Goal: Task Accomplishment & Management: Manage account settings

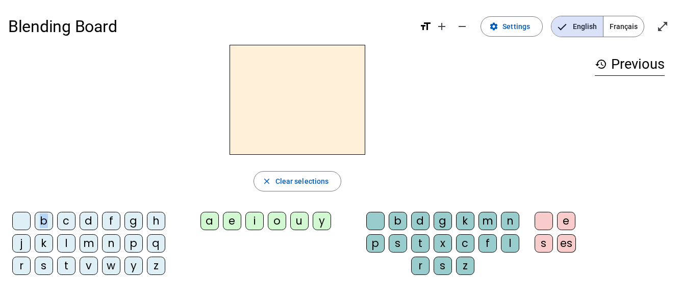
drag, startPoint x: 45, startPoint y: 221, endPoint x: 291, endPoint y: 109, distance: 270.4
click at [291, 109] on div "close Clear selections b c d f g h j k l m n p q r s t v w y z a e i o u y b d …" at bounding box center [297, 164] width 578 height 239
click at [39, 223] on div "b" at bounding box center [44, 221] width 18 height 18
click at [208, 225] on div "a" at bounding box center [209, 221] width 18 height 18
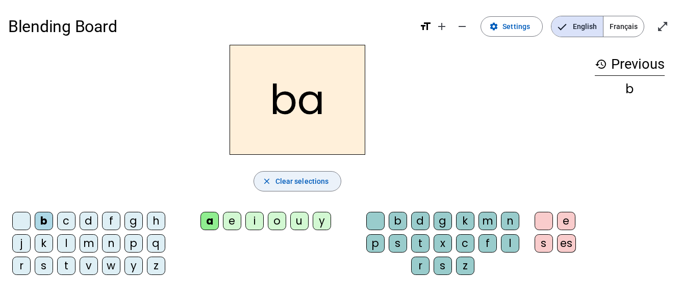
click at [284, 183] on span "Clear selections" at bounding box center [302, 181] width 54 height 12
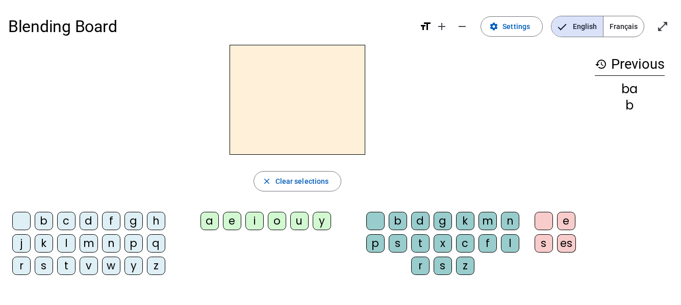
click at [87, 244] on div "m" at bounding box center [89, 244] width 18 height 18
click at [211, 224] on div "a" at bounding box center [209, 221] width 18 height 18
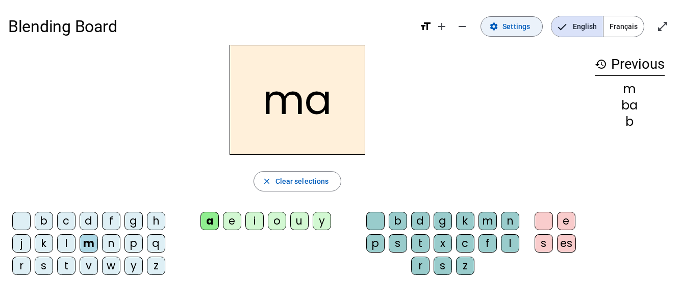
click at [522, 26] on span "Settings" at bounding box center [516, 26] width 28 height 12
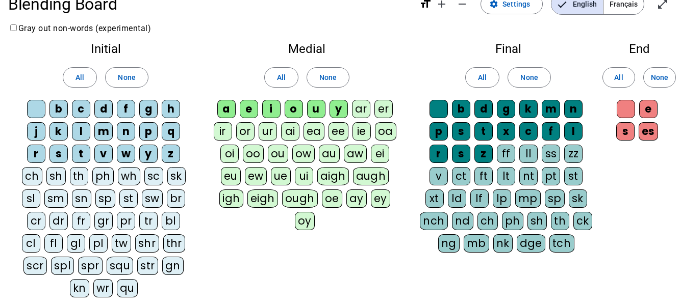
scroll to position [22, 0]
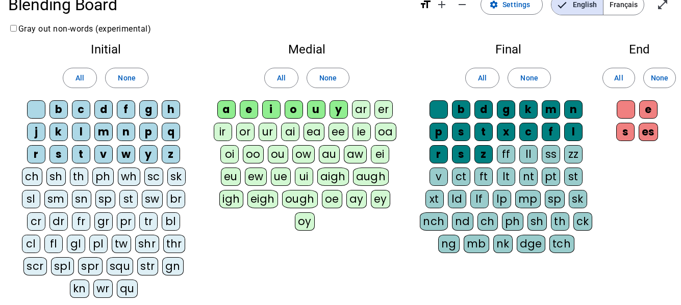
click at [247, 112] on div "e" at bounding box center [249, 109] width 18 height 18
click at [274, 116] on div "i" at bounding box center [271, 109] width 18 height 18
click at [300, 113] on div "o" at bounding box center [294, 109] width 18 height 18
click at [318, 112] on div "u" at bounding box center [316, 109] width 18 height 18
click at [339, 112] on div "y" at bounding box center [338, 109] width 18 height 18
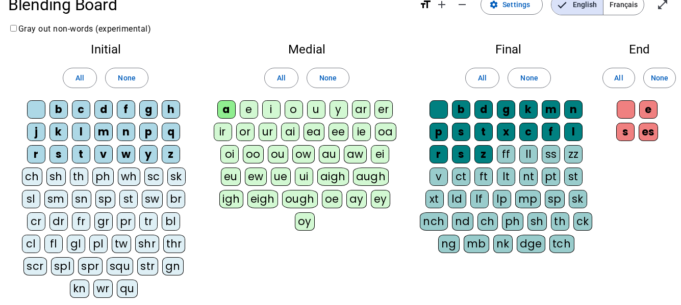
click at [61, 107] on div "b" at bounding box center [58, 109] width 18 height 18
click at [78, 114] on div "c" at bounding box center [81, 109] width 18 height 18
click at [104, 112] on div "d" at bounding box center [103, 109] width 18 height 18
click at [129, 109] on div "f" at bounding box center [126, 109] width 18 height 18
click at [146, 111] on div "g" at bounding box center [148, 109] width 18 height 18
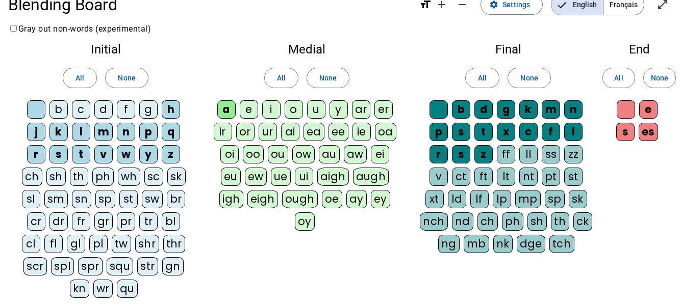
click at [164, 111] on div "h" at bounding box center [171, 109] width 18 height 18
click at [172, 130] on div "q" at bounding box center [171, 132] width 18 height 18
click at [147, 131] on div "p" at bounding box center [148, 132] width 18 height 18
click at [128, 133] on div "n" at bounding box center [126, 132] width 18 height 18
click at [79, 133] on div "l" at bounding box center [81, 132] width 18 height 18
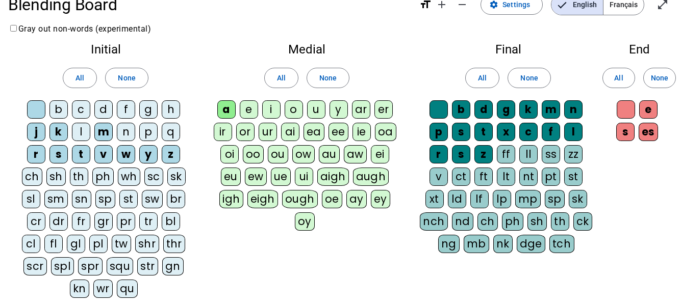
click at [58, 134] on div "k" at bounding box center [58, 132] width 18 height 18
click at [37, 135] on div "j" at bounding box center [36, 132] width 18 height 18
click at [33, 156] on div "r" at bounding box center [36, 154] width 18 height 18
click at [79, 156] on div "t" at bounding box center [81, 154] width 18 height 18
click at [101, 153] on div "v" at bounding box center [103, 154] width 18 height 18
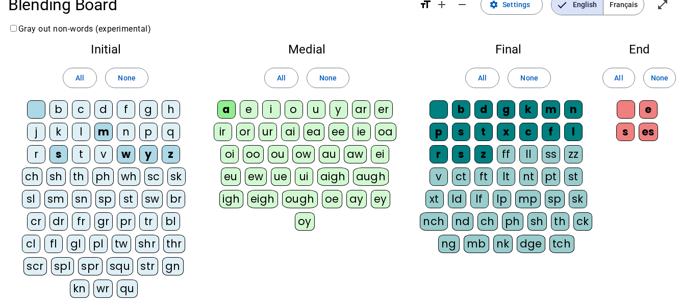
click at [124, 157] on div "w" at bounding box center [126, 154] width 18 height 18
click at [148, 157] on div "y" at bounding box center [148, 154] width 18 height 18
click at [174, 154] on div "z" at bounding box center [171, 154] width 18 height 18
click at [459, 130] on div "s" at bounding box center [461, 132] width 18 height 18
click at [460, 114] on div "b" at bounding box center [461, 109] width 18 height 18
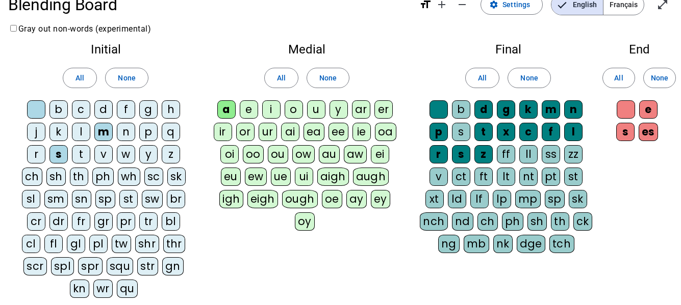
click at [455, 135] on div "s" at bounding box center [461, 132] width 18 height 18
click at [484, 111] on div "d" at bounding box center [483, 109] width 18 height 18
click at [505, 111] on div "g" at bounding box center [506, 109] width 18 height 18
click at [529, 111] on div "k" at bounding box center [528, 109] width 18 height 18
click at [575, 113] on div "n" at bounding box center [573, 109] width 18 height 18
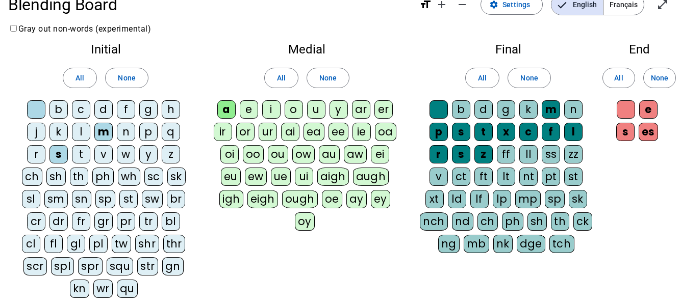
click at [577, 132] on div "l" at bounding box center [573, 132] width 18 height 18
click at [545, 132] on div "f" at bounding box center [551, 132] width 18 height 18
click at [524, 135] on div "c" at bounding box center [528, 132] width 18 height 18
click at [505, 134] on div "x" at bounding box center [506, 132] width 18 height 18
click at [482, 131] on div "t" at bounding box center [483, 132] width 18 height 18
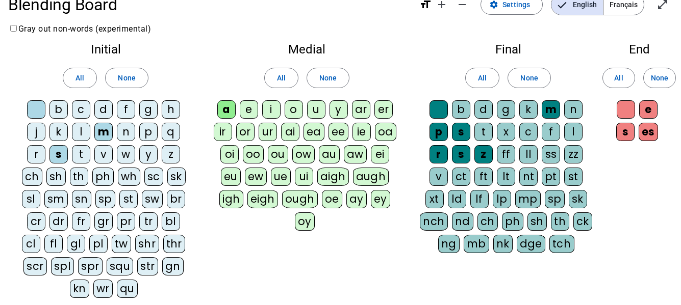
click at [486, 149] on div "z" at bounding box center [483, 154] width 18 height 18
click at [451, 152] on letter-bubble "r" at bounding box center [440, 156] width 22 height 22
click at [458, 152] on div "s" at bounding box center [461, 154] width 18 height 18
click at [432, 130] on div "p" at bounding box center [438, 132] width 18 height 18
click at [656, 83] on span "None" at bounding box center [659, 78] width 17 height 12
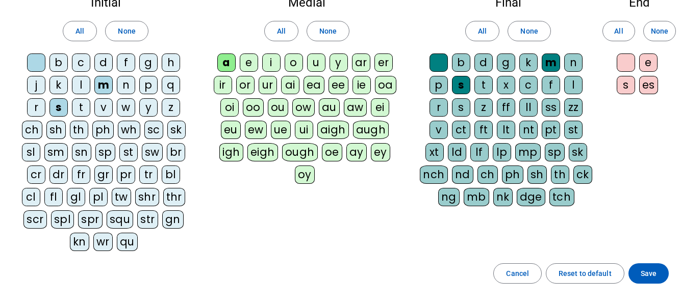
scroll to position [0, 0]
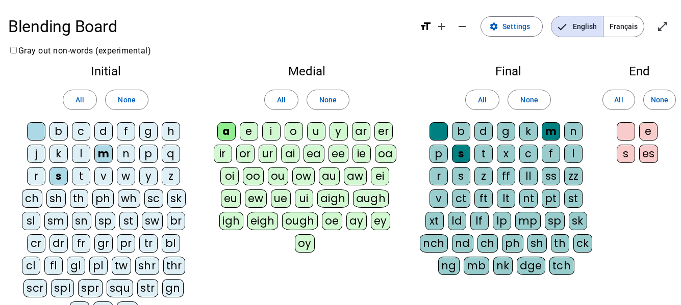
click at [626, 32] on span "Français" at bounding box center [623, 26] width 40 height 20
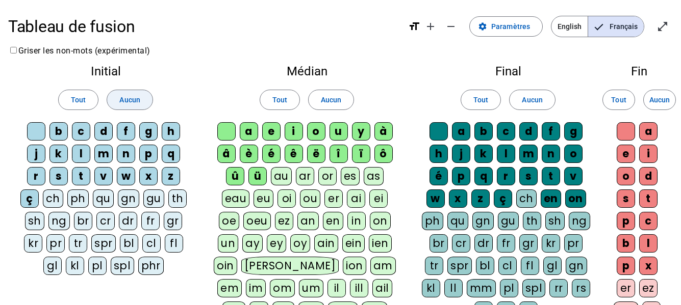
click at [138, 100] on span "Aucun" at bounding box center [129, 100] width 20 height 12
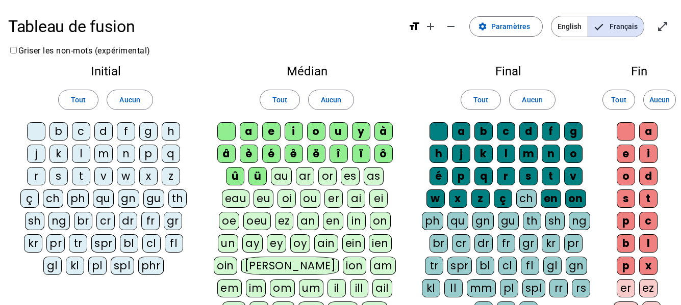
click at [37, 128] on div at bounding box center [36, 131] width 18 height 18
click at [107, 153] on div "m" at bounding box center [103, 154] width 18 height 18
click at [60, 173] on div "s" at bounding box center [58, 176] width 18 height 18
click at [318, 111] on span at bounding box center [331, 100] width 45 height 24
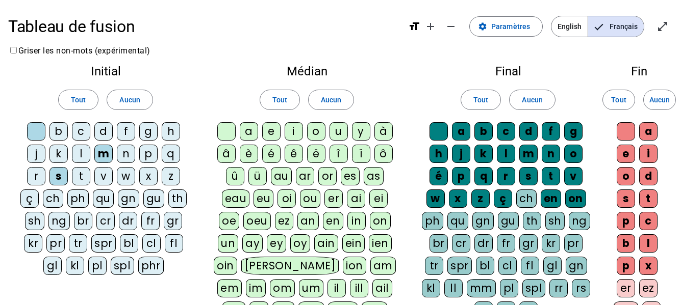
click at [230, 138] on div at bounding box center [226, 131] width 18 height 18
click at [251, 134] on div "a" at bounding box center [249, 131] width 18 height 18
click at [519, 101] on span at bounding box center [531, 100] width 45 height 24
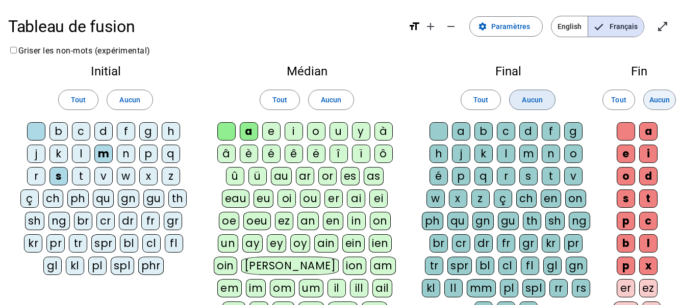
click at [649, 105] on span "Aucun" at bounding box center [659, 100] width 20 height 12
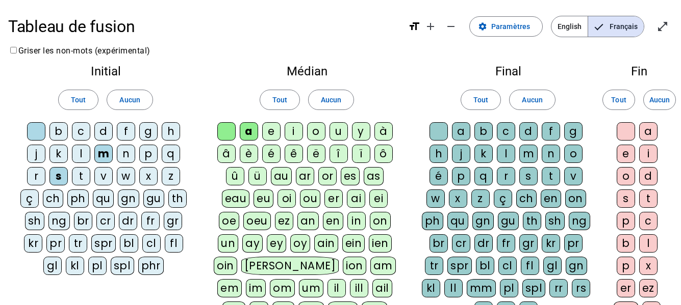
click at [441, 135] on div at bounding box center [438, 131] width 18 height 18
click at [465, 135] on div "a" at bounding box center [461, 131] width 18 height 18
click at [528, 154] on div "m" at bounding box center [528, 154] width 18 height 18
click at [529, 182] on div "s" at bounding box center [528, 176] width 18 height 18
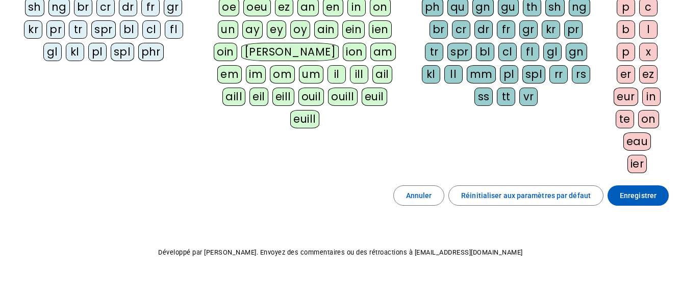
scroll to position [218, 0]
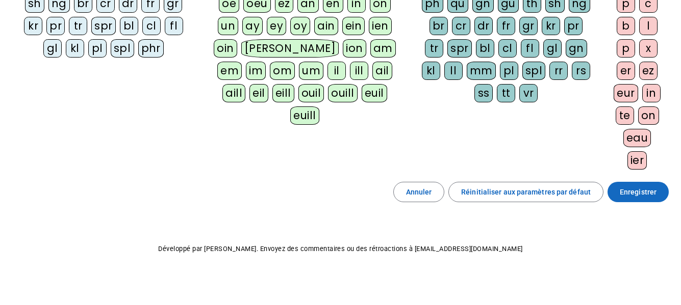
click at [630, 195] on span "Enregistrer" at bounding box center [638, 192] width 37 height 12
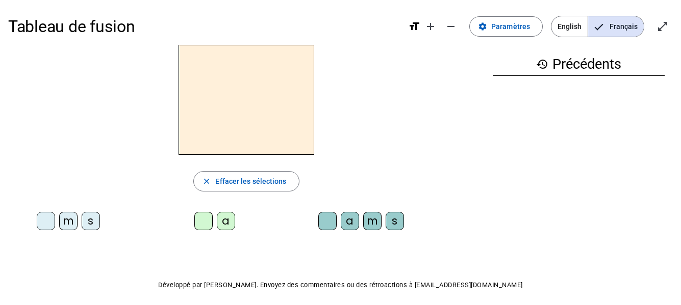
click at [69, 225] on div "m" at bounding box center [68, 221] width 18 height 18
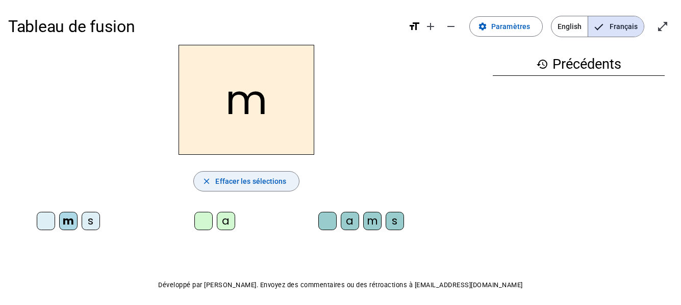
click at [232, 185] on span "Effacer les sélections" at bounding box center [250, 181] width 71 height 12
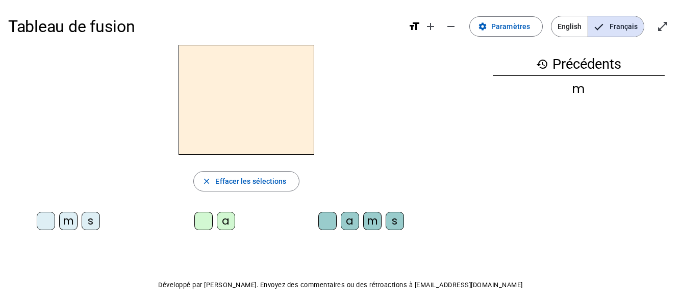
click at [70, 225] on div "m" at bounding box center [68, 221] width 18 height 18
click at [227, 226] on div "a" at bounding box center [226, 221] width 18 height 18
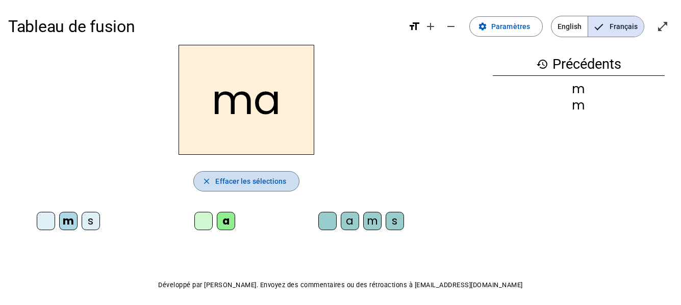
click at [244, 184] on span "Effacer les sélections" at bounding box center [250, 181] width 71 height 12
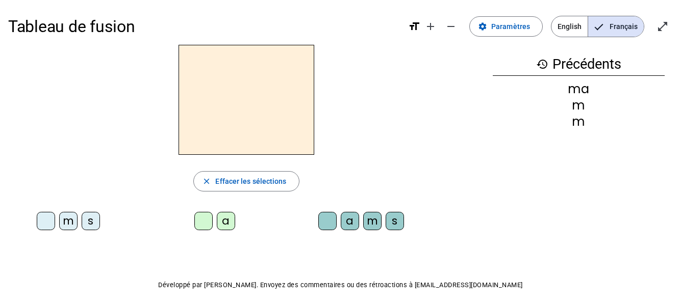
click at [71, 222] on div "m" at bounding box center [68, 221] width 18 height 18
click at [228, 222] on div "a" at bounding box center [226, 221] width 18 height 18
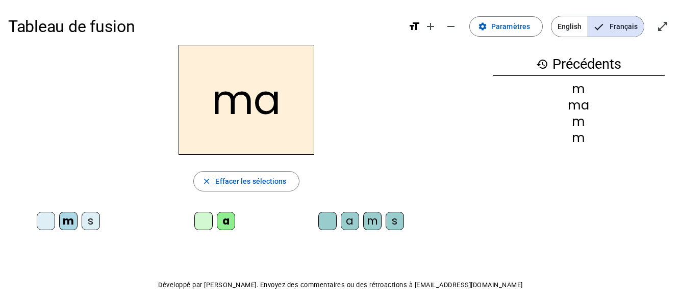
click at [365, 223] on div "m" at bounding box center [372, 221] width 18 height 18
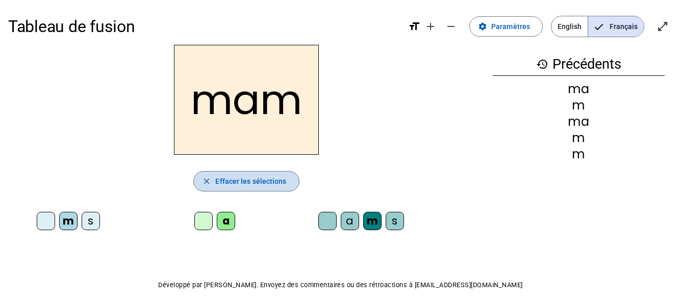
click at [262, 179] on span "Effacer les sélections" at bounding box center [250, 181] width 71 height 12
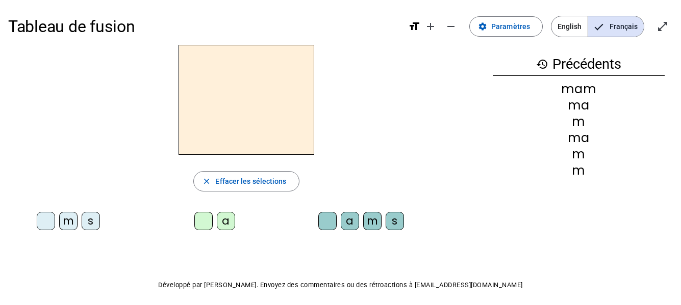
click at [69, 222] on div "m" at bounding box center [68, 221] width 18 height 18
click at [224, 224] on div "a" at bounding box center [226, 221] width 18 height 18
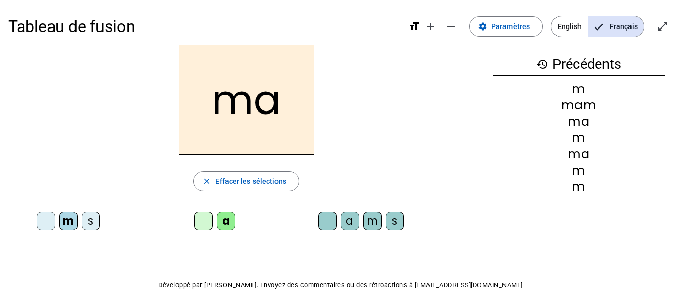
click at [395, 223] on div "s" at bounding box center [395, 221] width 18 height 18
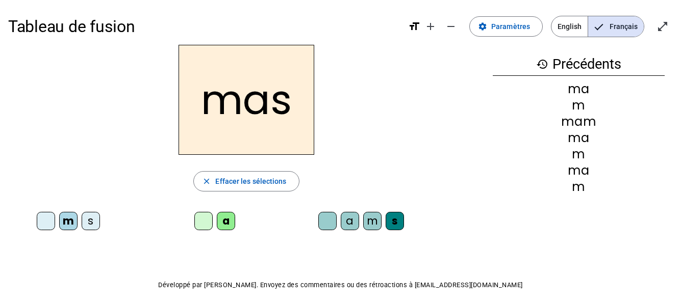
click at [395, 223] on div "s" at bounding box center [395, 221] width 18 height 18
